Goal: Use online tool/utility: Utilize a website feature to perform a specific function

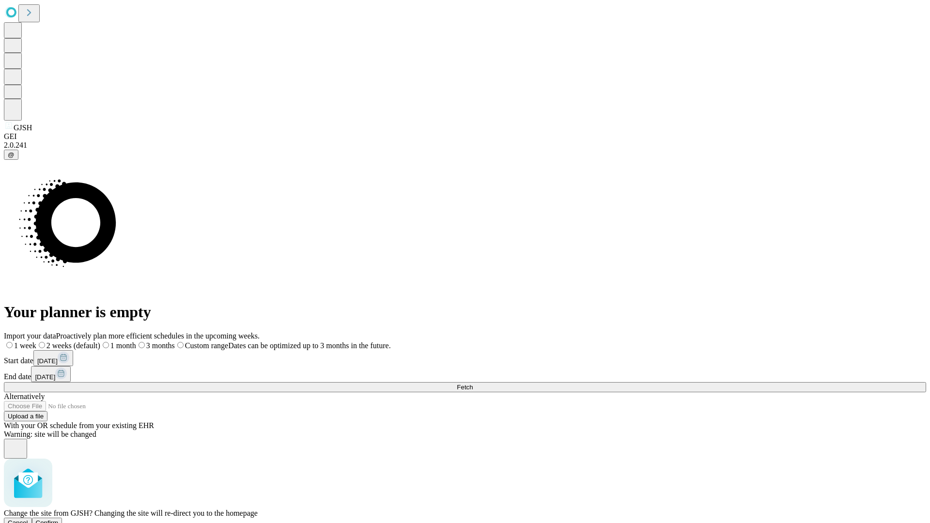
click at [59, 519] on span "Confirm" at bounding box center [47, 522] width 23 height 7
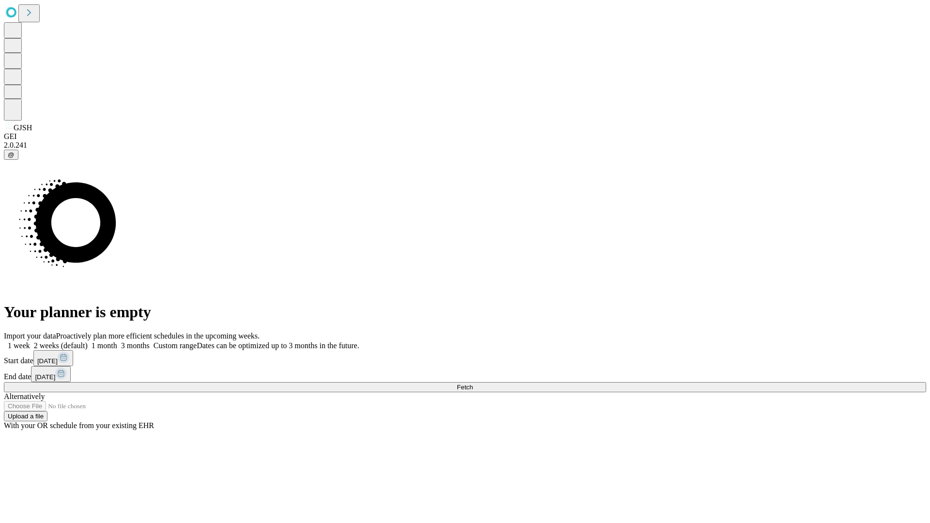
click at [117, 342] on label "1 month" at bounding box center [103, 346] width 30 height 8
click at [473, 384] on span "Fetch" at bounding box center [465, 387] width 16 height 7
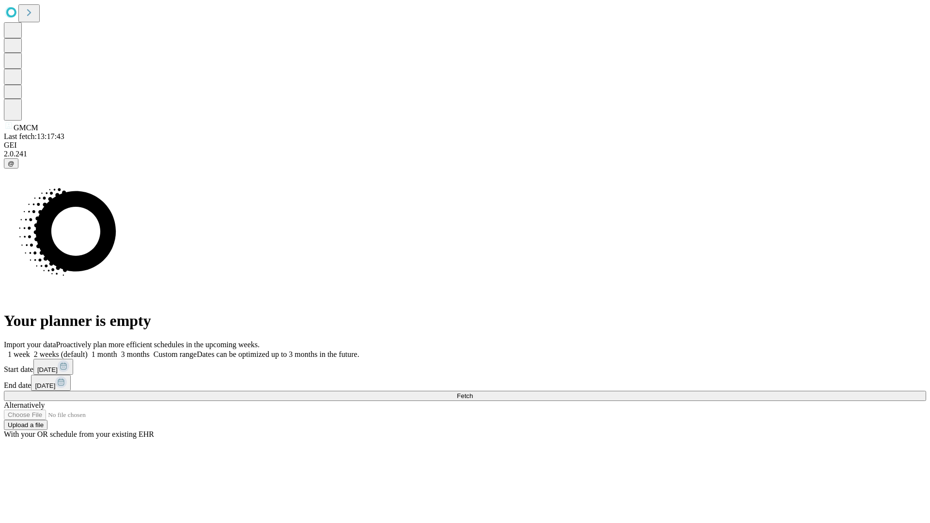
click at [117, 350] on label "1 month" at bounding box center [103, 354] width 30 height 8
click at [473, 392] on span "Fetch" at bounding box center [465, 395] width 16 height 7
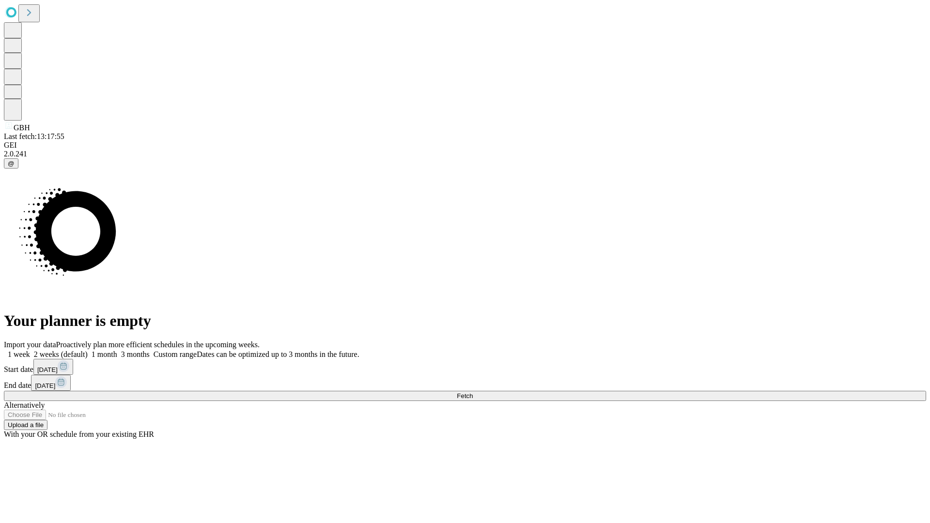
click at [117, 350] on label "1 month" at bounding box center [103, 354] width 30 height 8
click at [473, 392] on span "Fetch" at bounding box center [465, 395] width 16 height 7
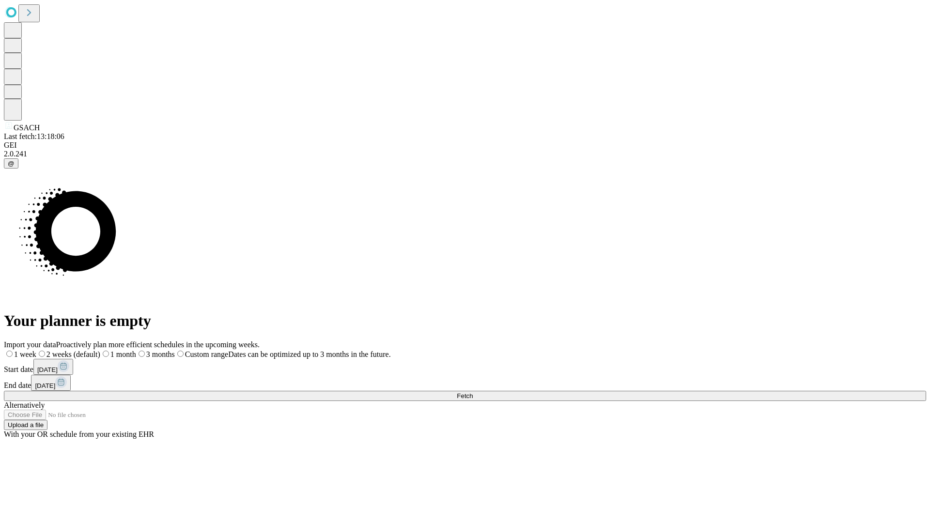
click at [136, 350] on label "1 month" at bounding box center [118, 354] width 36 height 8
click at [473, 392] on span "Fetch" at bounding box center [465, 395] width 16 height 7
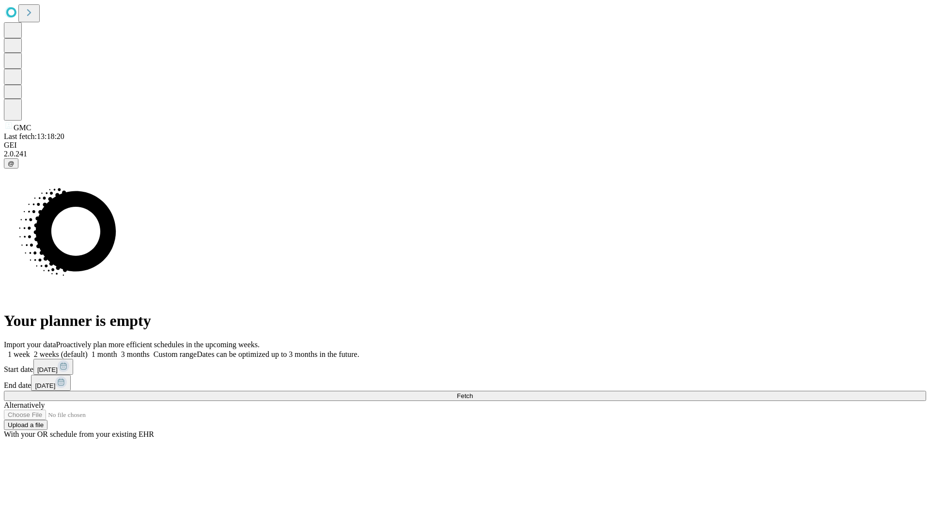
click at [117, 350] on label "1 month" at bounding box center [103, 354] width 30 height 8
click at [473, 392] on span "Fetch" at bounding box center [465, 395] width 16 height 7
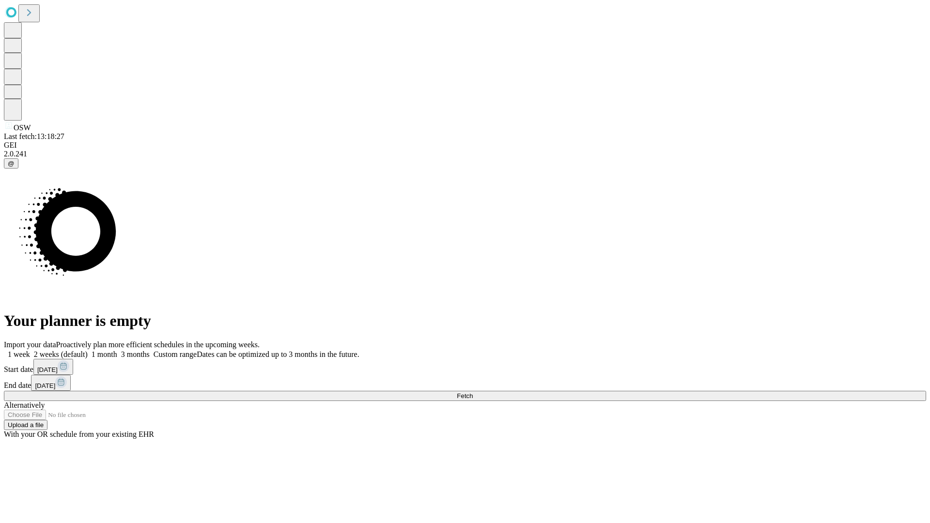
click at [117, 350] on label "1 month" at bounding box center [103, 354] width 30 height 8
click at [473, 392] on span "Fetch" at bounding box center [465, 395] width 16 height 7
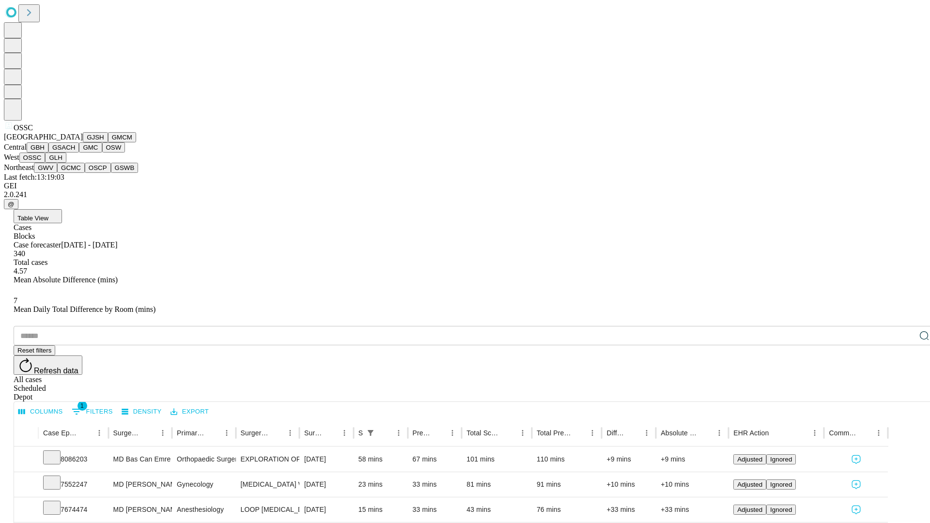
click at [66, 163] on button "GLH" at bounding box center [55, 158] width 21 height 10
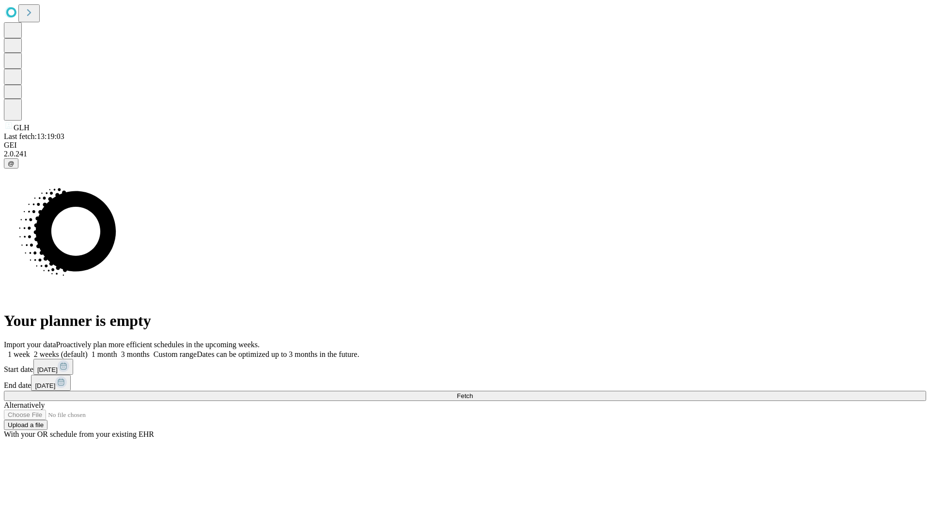
click at [117, 350] on label "1 month" at bounding box center [103, 354] width 30 height 8
click at [473, 392] on span "Fetch" at bounding box center [465, 395] width 16 height 7
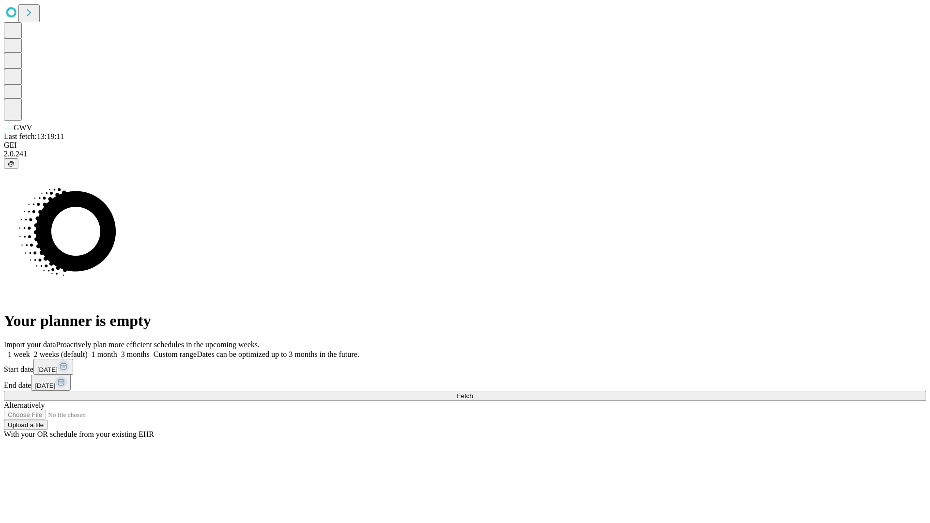
click at [117, 350] on label "1 month" at bounding box center [103, 354] width 30 height 8
click at [473, 392] on span "Fetch" at bounding box center [465, 395] width 16 height 7
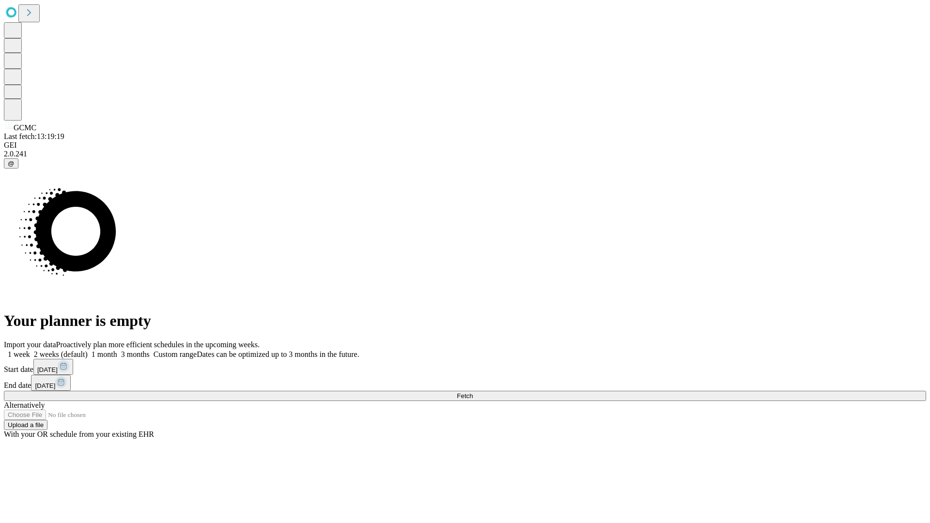
click at [117, 350] on label "1 month" at bounding box center [103, 354] width 30 height 8
click at [473, 392] on span "Fetch" at bounding box center [465, 395] width 16 height 7
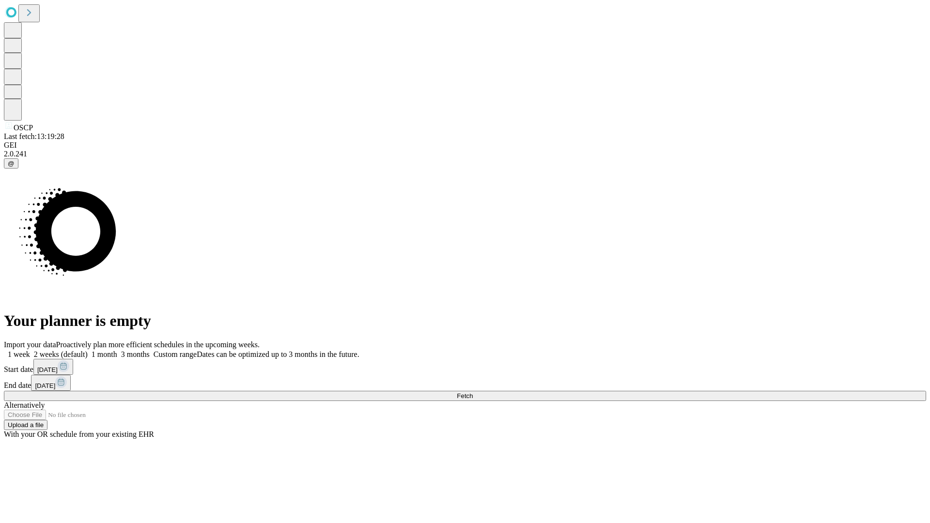
click at [473, 392] on span "Fetch" at bounding box center [465, 395] width 16 height 7
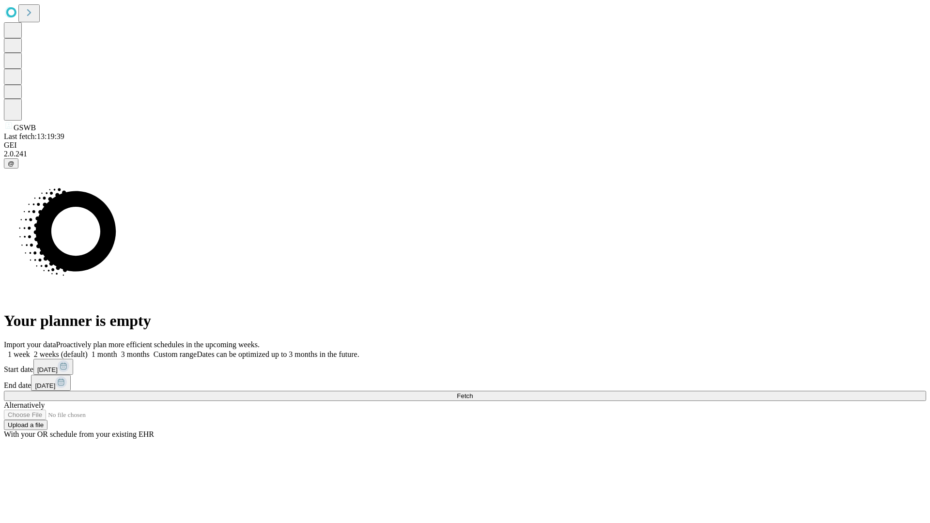
click at [117, 350] on label "1 month" at bounding box center [103, 354] width 30 height 8
click at [473, 392] on span "Fetch" at bounding box center [465, 395] width 16 height 7
